Goal: Obtain resource: Download file/media

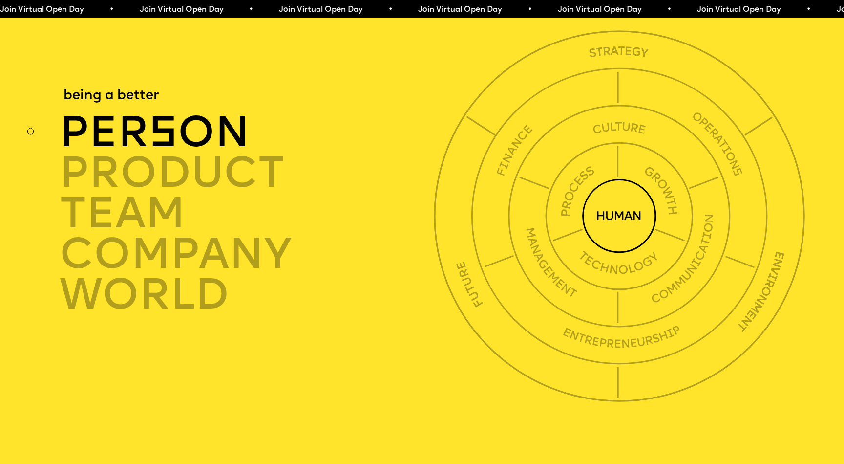
click at [188, 112] on div "per s on" at bounding box center [250, 132] width 380 height 41
click at [616, 184] on img at bounding box center [620, 216] width 74 height 74
click at [195, 112] on div "per s on" at bounding box center [250, 132] width 380 height 41
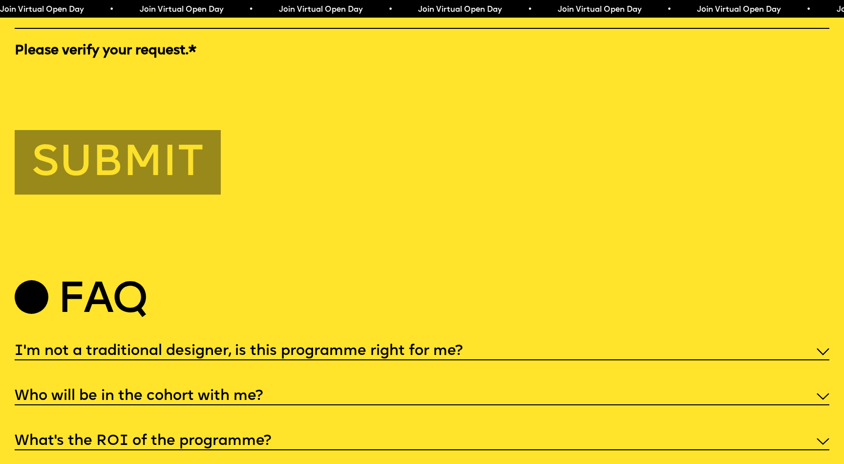
scroll to position [4210, 0]
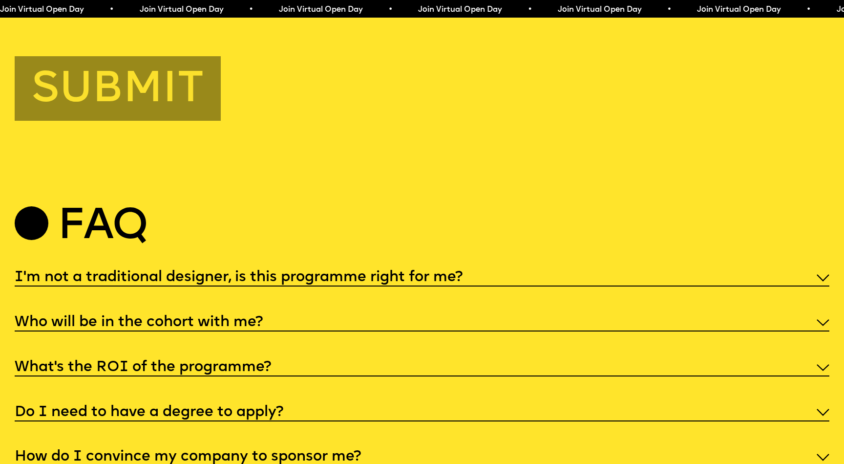
click at [825, 272] on div "I'm not a traditional designer, is this programme right for me?" at bounding box center [422, 277] width 815 height 20
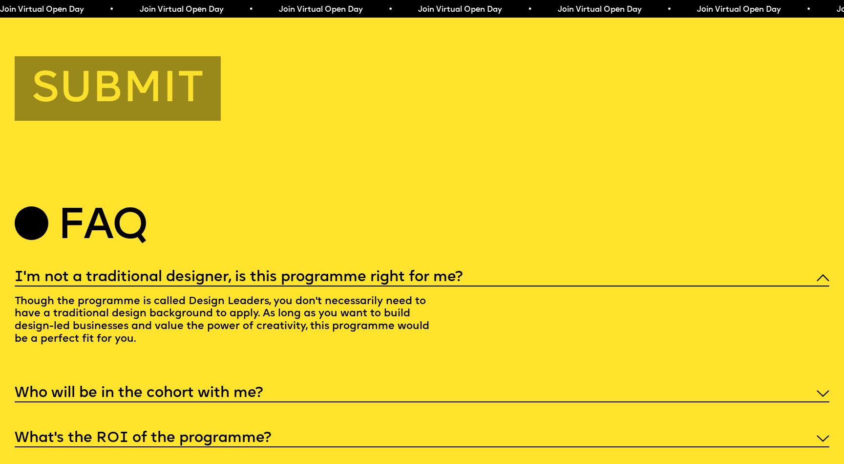
click at [825, 271] on div "I'm not a traditional designer, is this programme right for me?" at bounding box center [422, 277] width 815 height 20
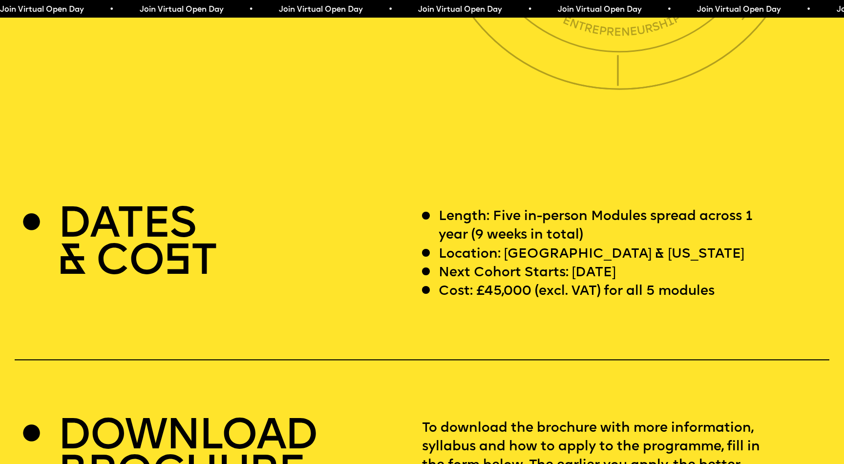
scroll to position [3233, 0]
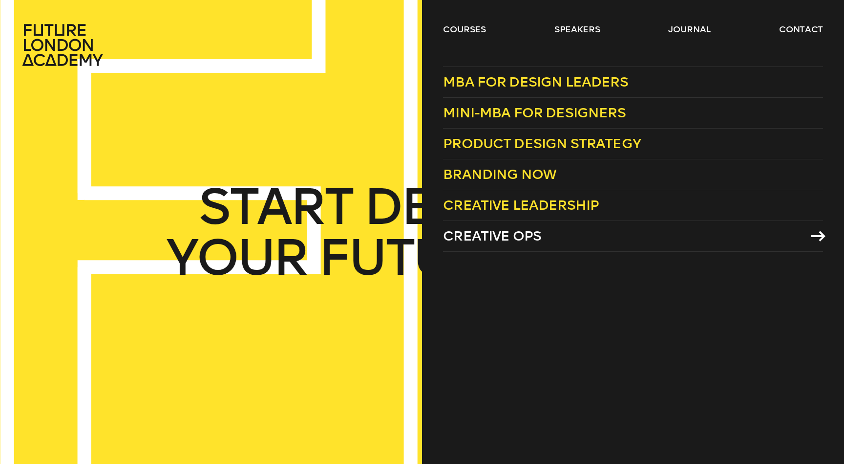
click at [713, 248] on link "Creative Ops" at bounding box center [633, 236] width 380 height 31
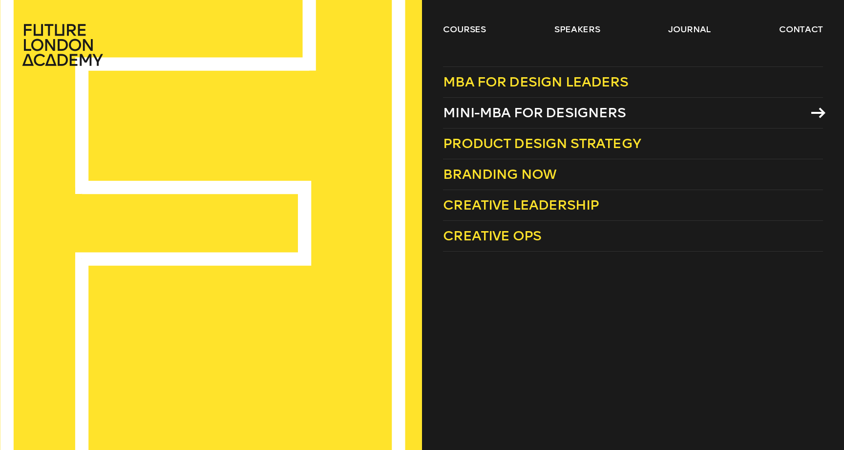
click at [548, 108] on span "Mini-MBA for Designers" at bounding box center [534, 113] width 183 height 16
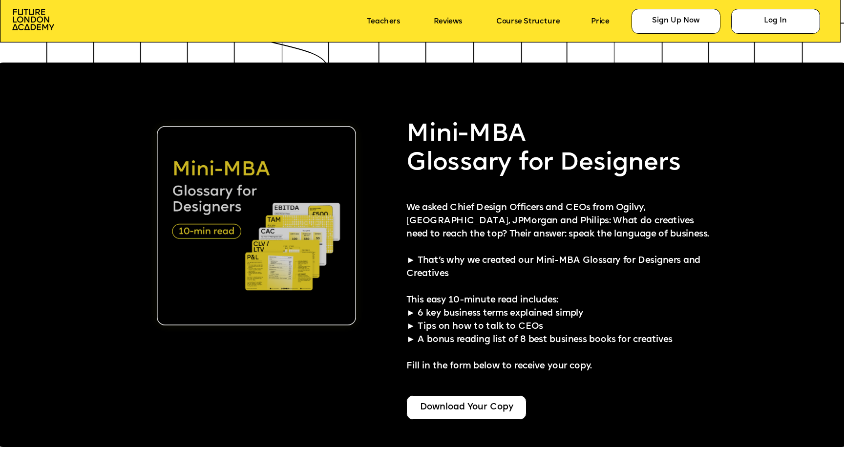
scroll to position [2106, 0]
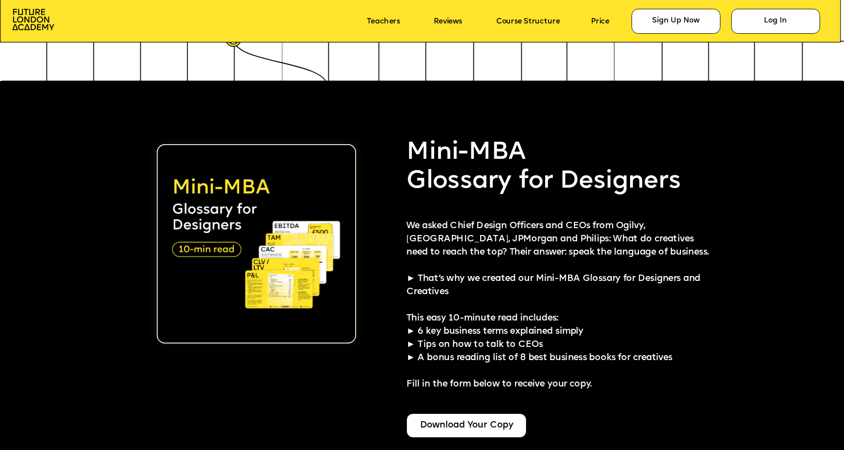
click at [412, 279] on span "We asked Chief Design Officers and CEOs from Ogilvy, Cisco, JPMorgan and Philip…" at bounding box center [558, 259] width 303 height 75
click at [408, 279] on span "We asked Chief Design Officers and CEOs from Ogilvy, Cisco, JPMorgan and Philip…" at bounding box center [558, 259] width 303 height 75
click at [455, 279] on span "We asked Chief Design Officers and CEOs from Ogilvy, Cisco, JPMorgan and Philip…" at bounding box center [558, 259] width 303 height 75
click at [460, 433] on div "Download Your Copy" at bounding box center [467, 425] width 120 height 25
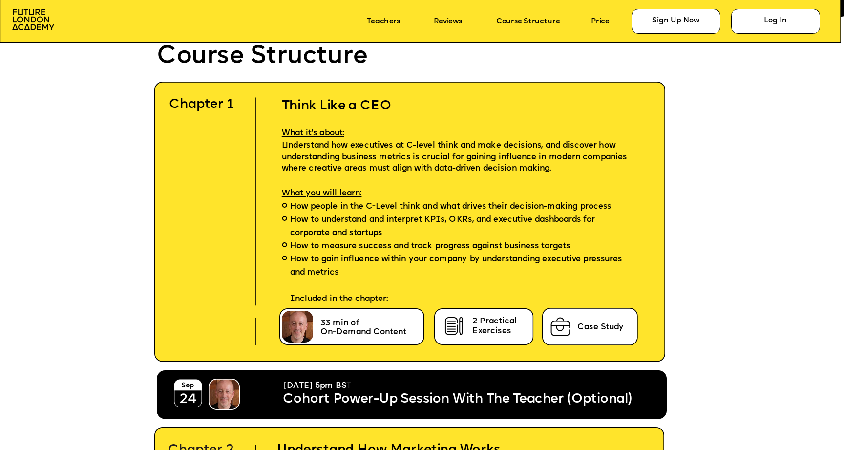
scroll to position [2554, 0]
